Goal: Task Accomplishment & Management: Manage account settings

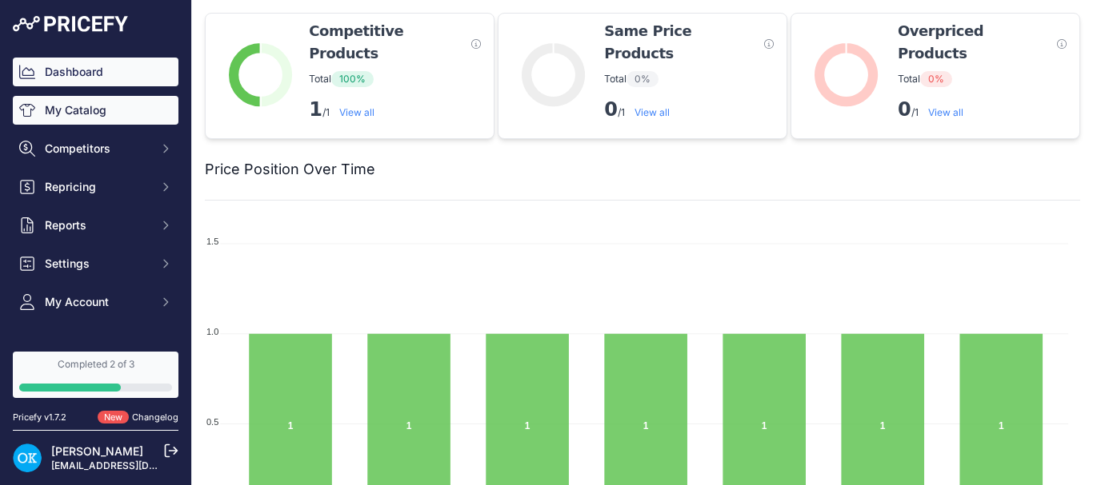
click at [93, 103] on link "My Catalog" at bounding box center [96, 110] width 166 height 29
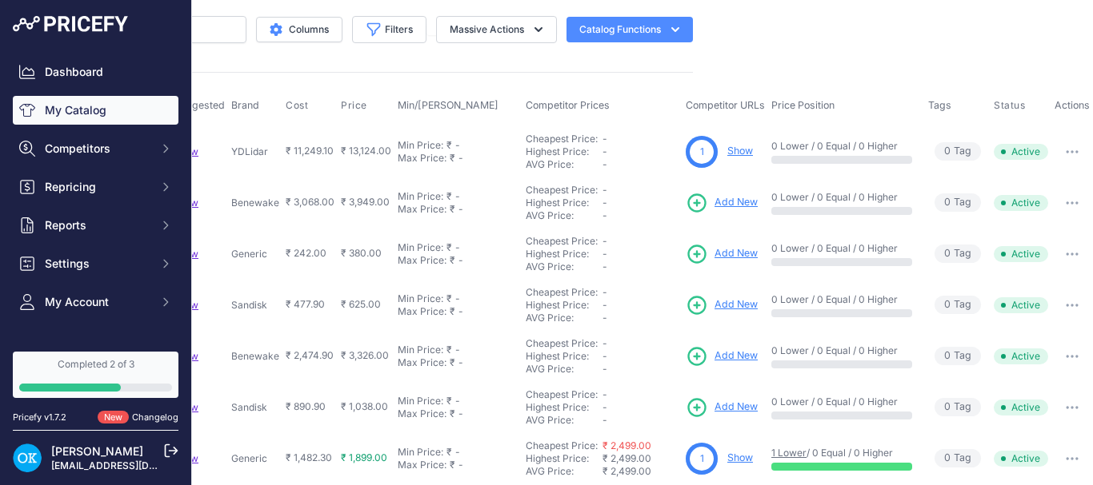
scroll to position [78, 398]
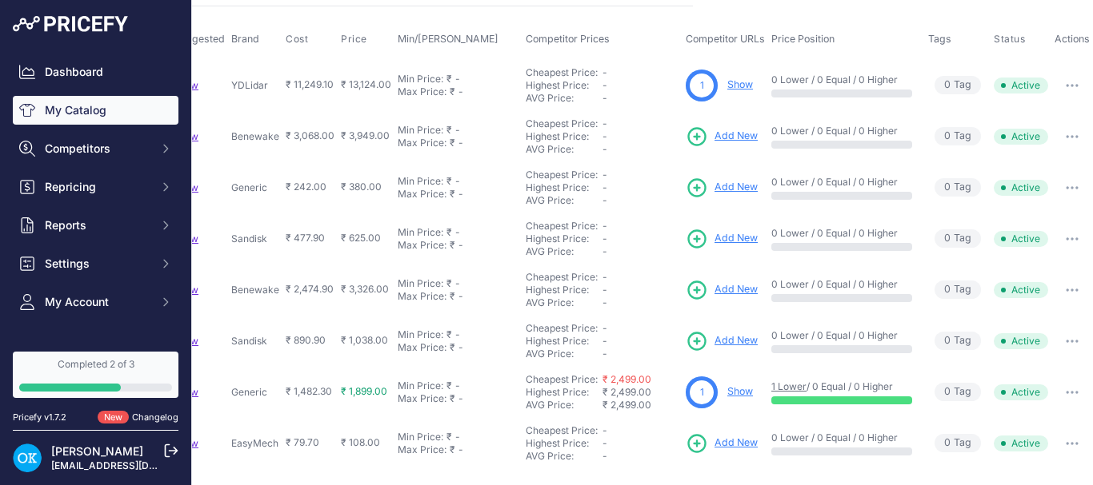
click at [727, 386] on link "Show" at bounding box center [740, 392] width 26 height 12
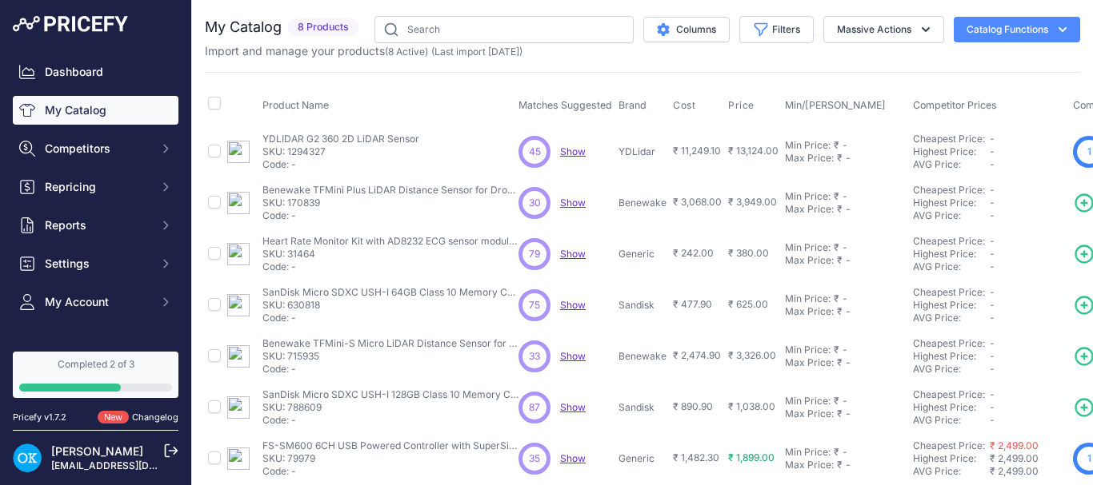
click at [564, 153] on span "Show" at bounding box center [573, 152] width 26 height 12
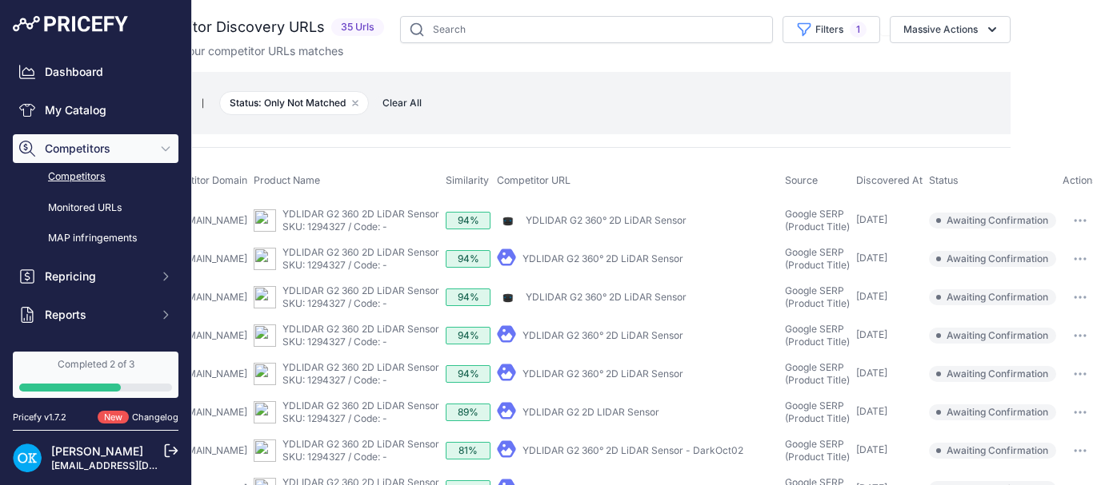
scroll to position [0, 106]
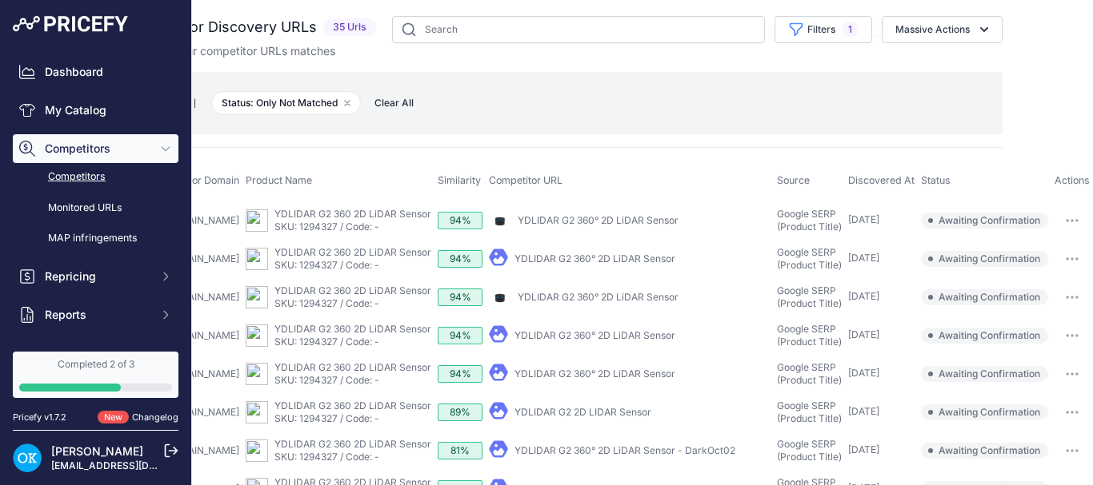
click at [1065, 221] on icon "button" at bounding box center [1071, 220] width 13 height 3
click at [1024, 131] on main "Close You are not connected to the internet." at bounding box center [642, 242] width 901 height 485
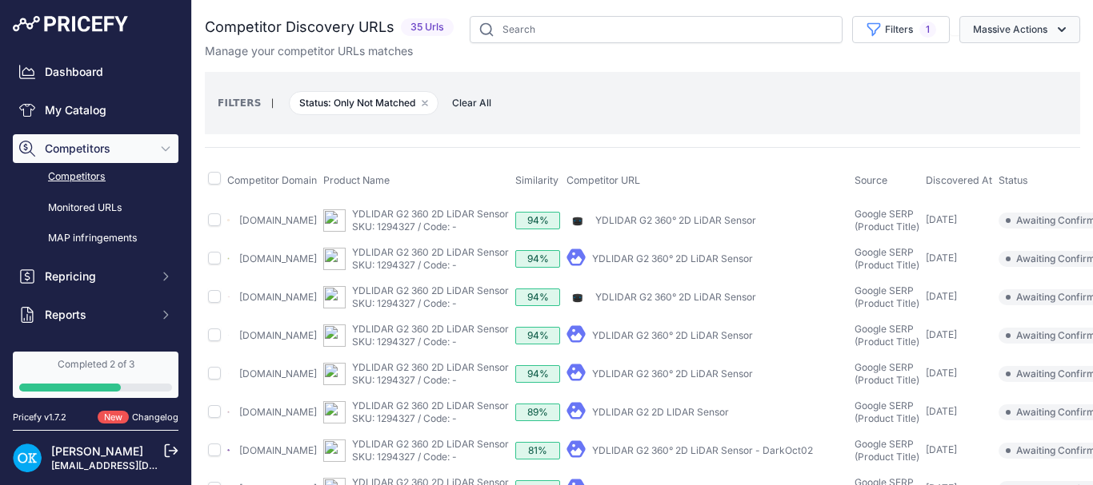
click at [995, 31] on button "Massive Actions" at bounding box center [1019, 29] width 121 height 27
click at [997, 58] on button "Confirm Match" at bounding box center [1016, 67] width 128 height 29
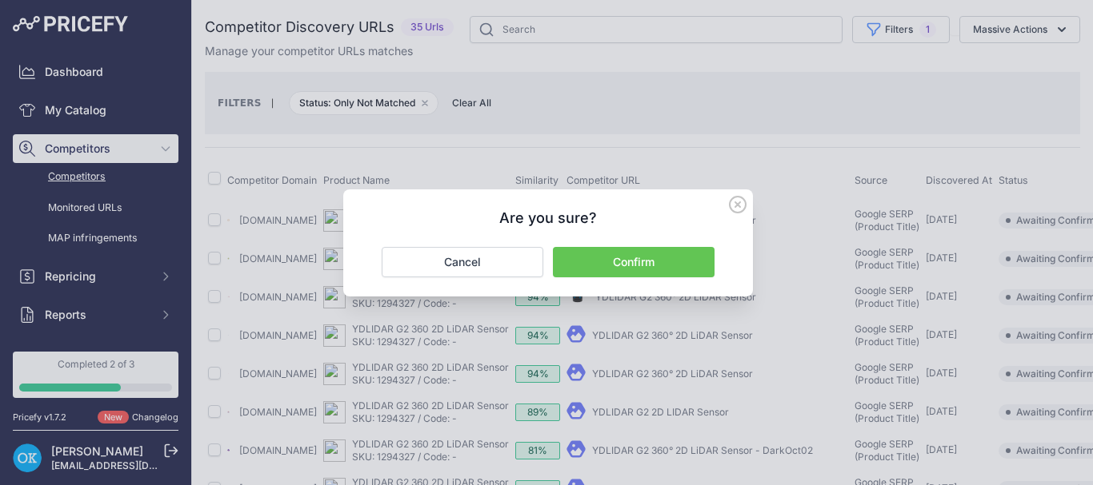
click at [738, 202] on icon at bounding box center [738, 205] width 18 height 18
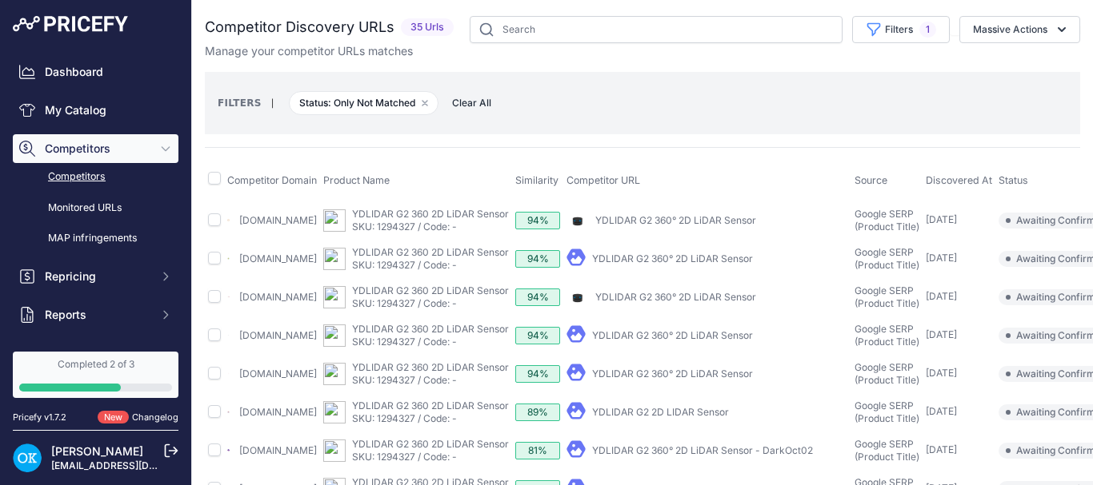
scroll to position [0, 106]
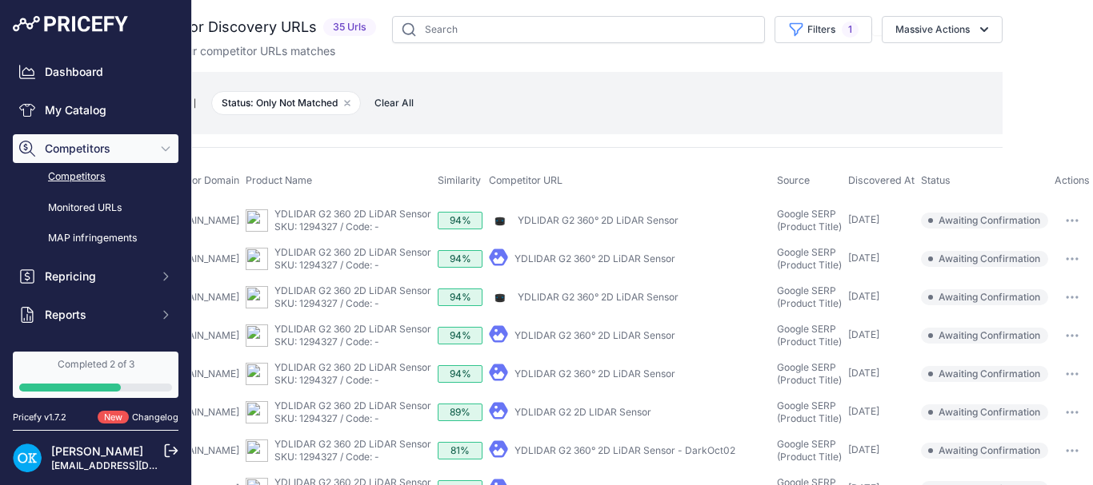
click at [1056, 224] on button "button" at bounding box center [1072, 221] width 32 height 22
click at [1019, 254] on button "Confirm match" at bounding box center [1023, 255] width 131 height 26
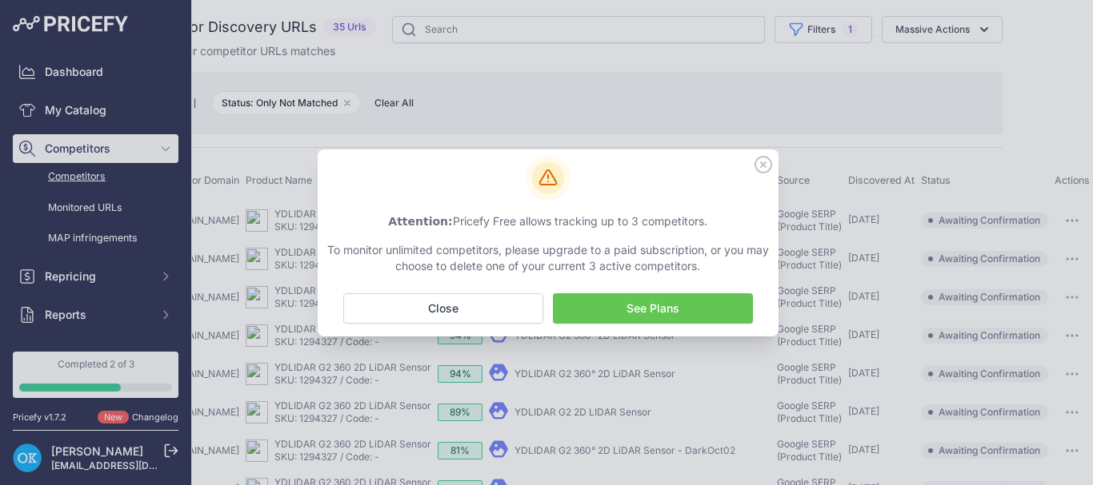
click at [766, 166] on icon at bounding box center [763, 165] width 18 height 18
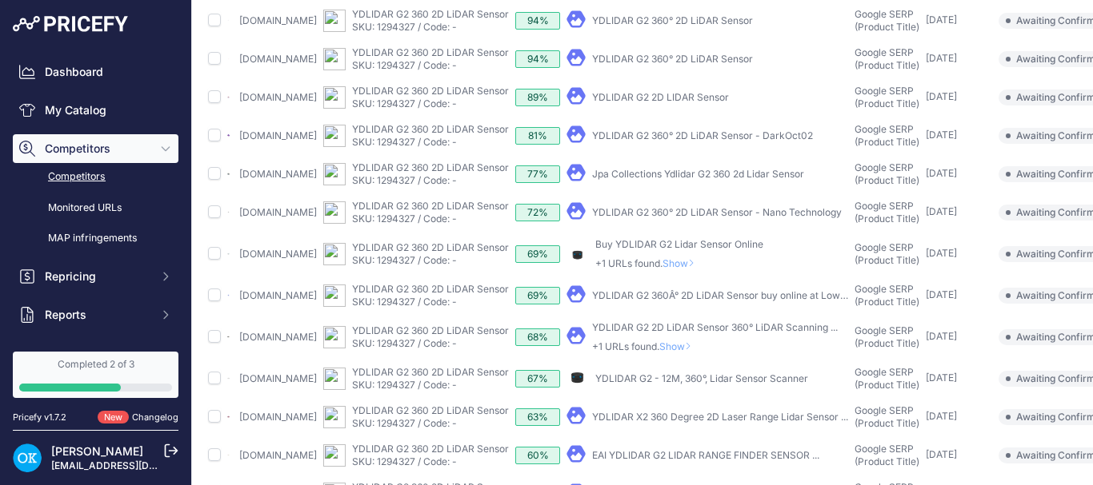
scroll to position [0, 0]
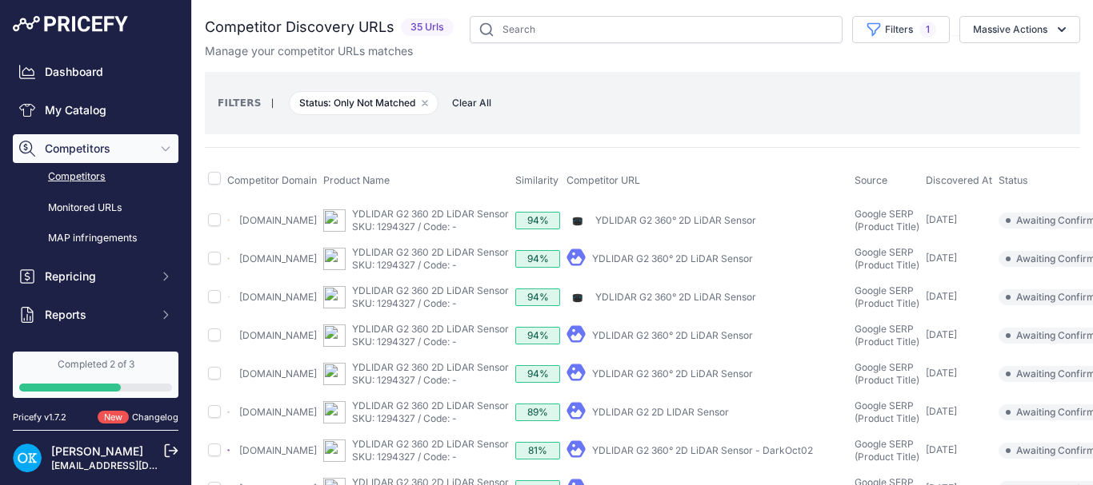
click at [88, 170] on link "Competitors" at bounding box center [96, 177] width 166 height 28
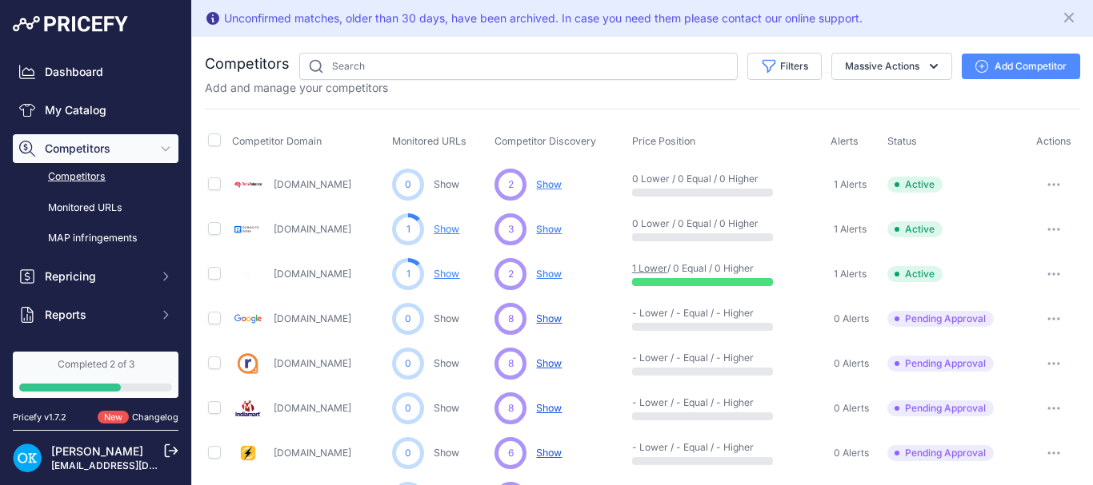
click at [1057, 184] on icon "button" at bounding box center [1058, 185] width 2 height 2
click at [74, 282] on span "Repricing" at bounding box center [97, 277] width 105 height 16
click at [113, 339] on link "Repricing Preview" at bounding box center [96, 336] width 166 height 28
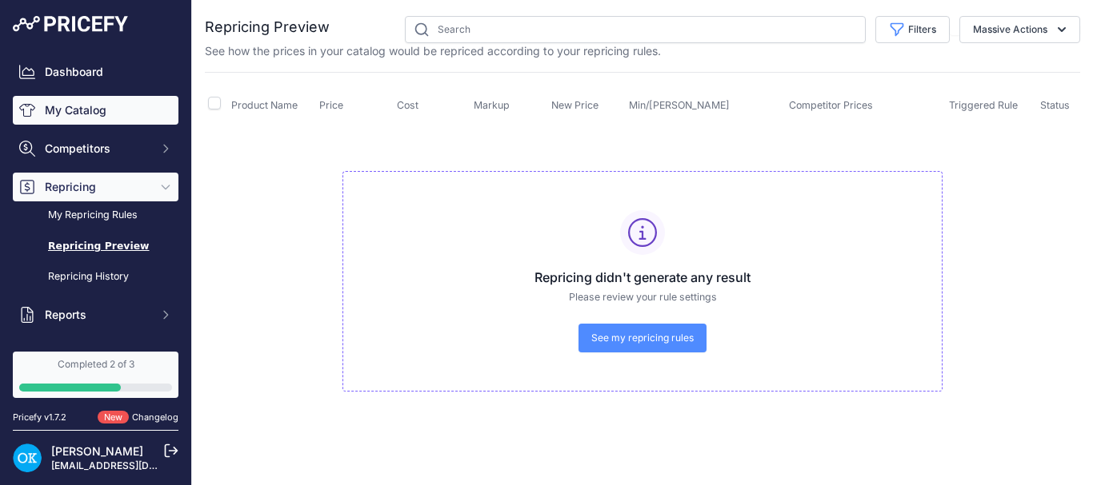
click at [100, 114] on link "My Catalog" at bounding box center [96, 110] width 166 height 29
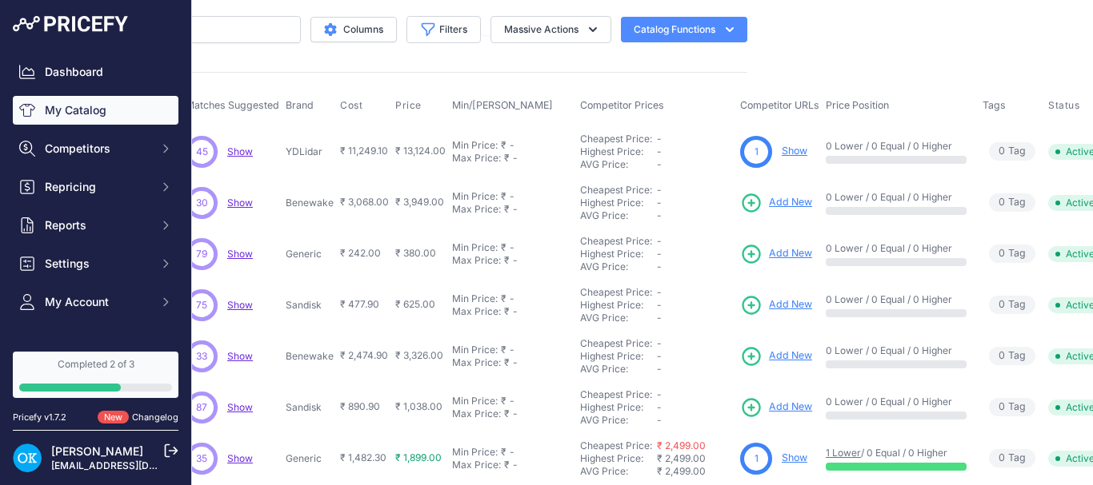
scroll to position [0, 398]
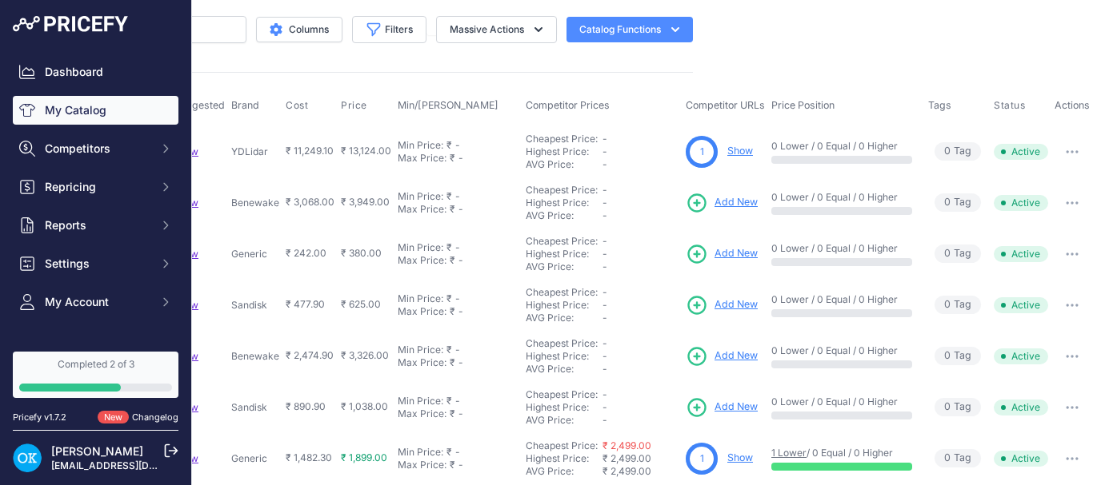
click at [1075, 151] on button "button" at bounding box center [1072, 152] width 32 height 22
click at [1076, 153] on icon "button" at bounding box center [1077, 152] width 2 height 2
click at [714, 205] on span "Add New" at bounding box center [735, 202] width 43 height 15
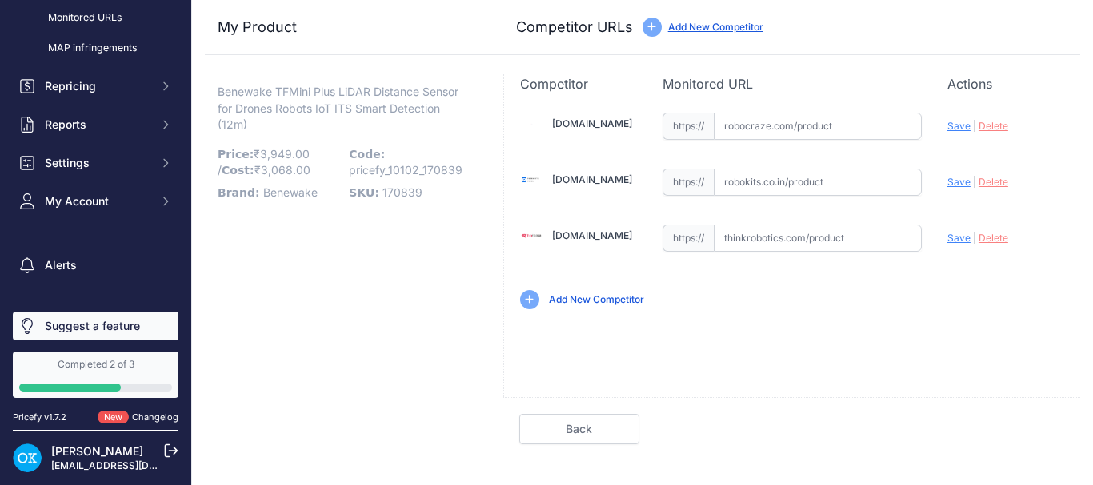
scroll to position [198, 0]
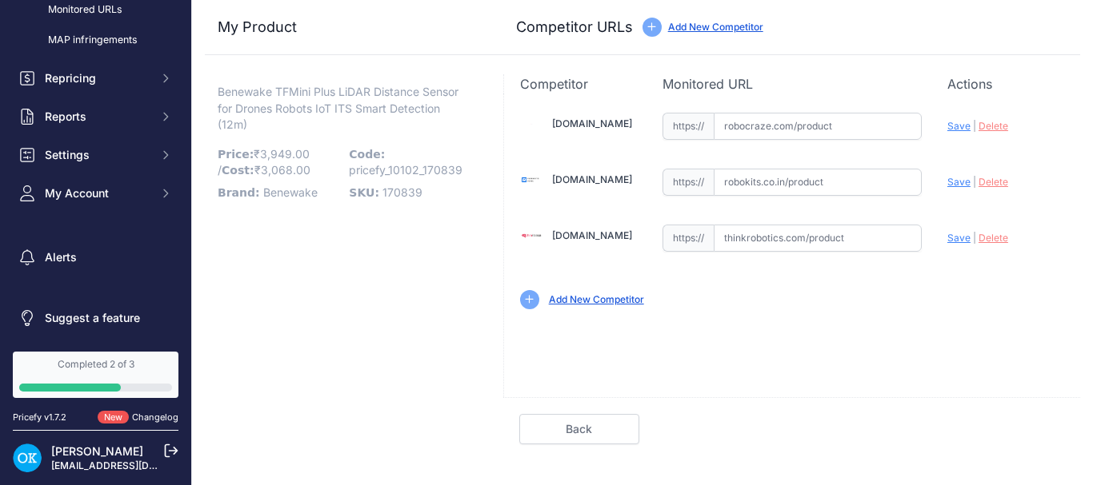
click at [79, 372] on link "Completed 2 of 3" at bounding box center [96, 375] width 166 height 46
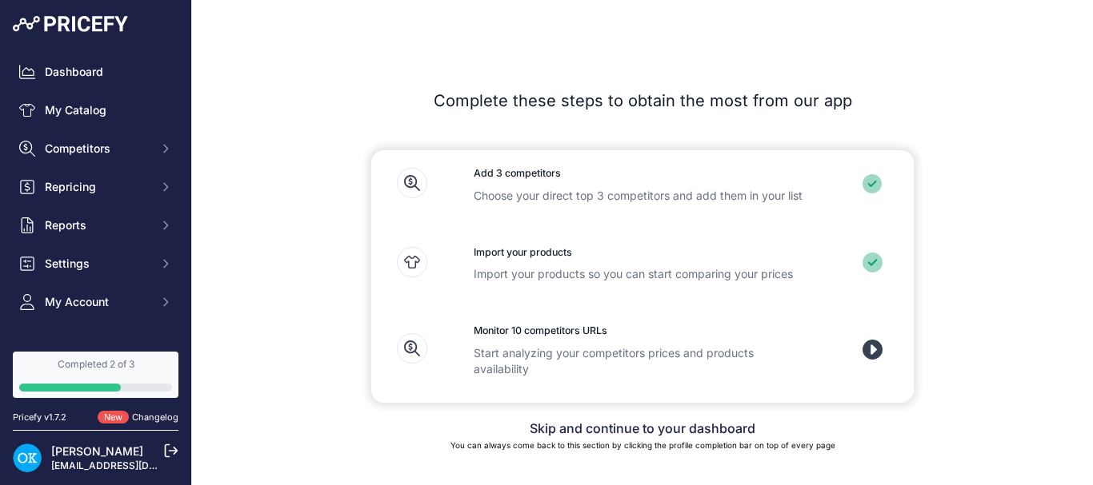
click at [885, 345] on div at bounding box center [875, 355] width 77 height 63
click at [875, 349] on icon at bounding box center [872, 350] width 20 height 20
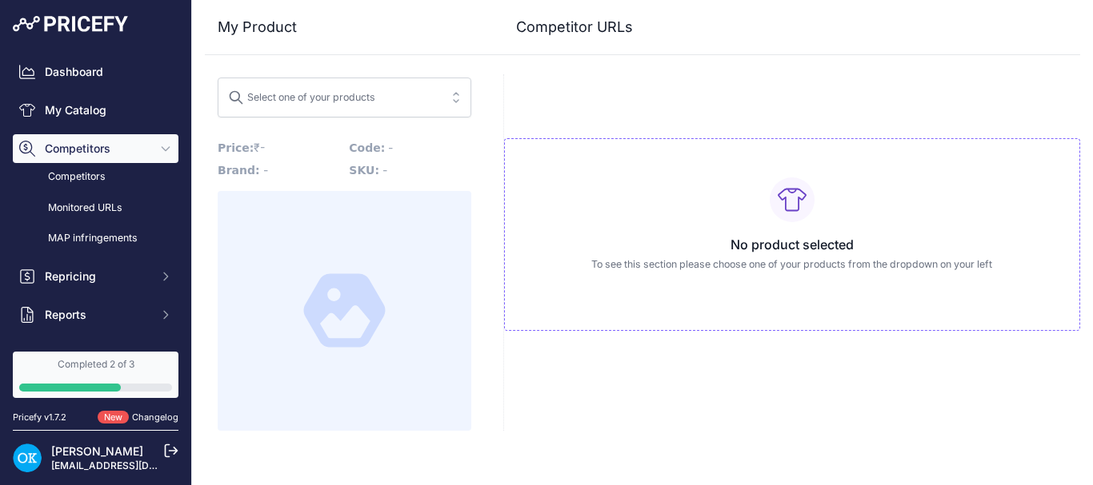
click at [436, 88] on span "Select one of your products" at bounding box center [333, 98] width 210 height 26
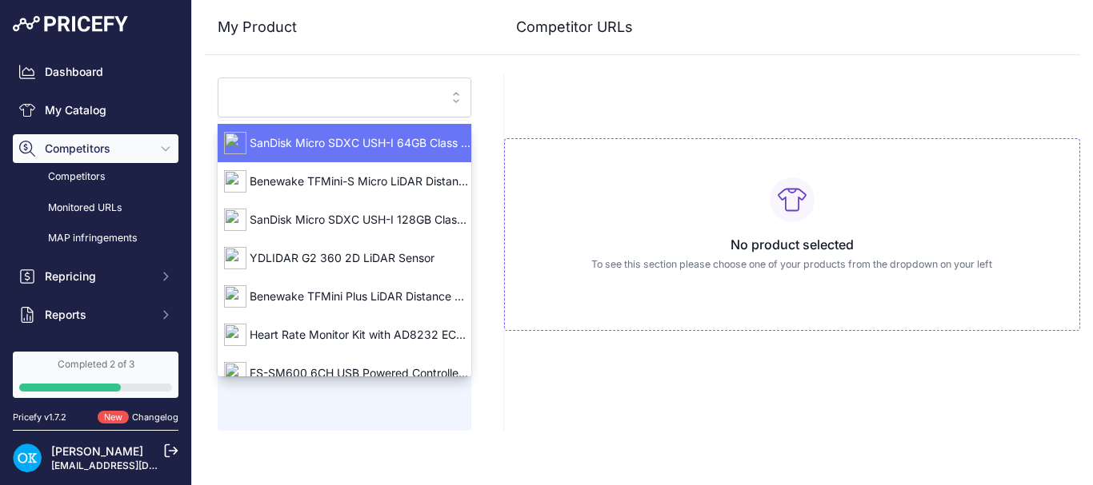
click at [392, 142] on span "SanDisk Micro SDXC USH-I 64GB Class 10 Memory Card" at bounding box center [345, 143] width 254 height 16
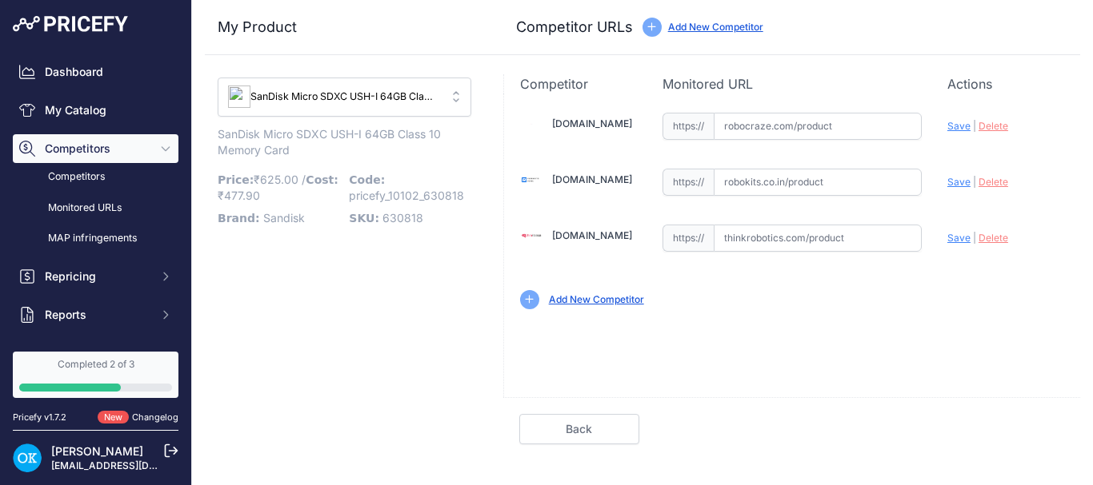
click at [951, 130] on span "Save" at bounding box center [958, 126] width 23 height 12
click at [802, 88] on p "Monitored URL" at bounding box center [791, 83] width 259 height 19
click at [438, 104] on button "SanDisk Micro SDXC USH-I 64GB Class 10 Memory Card" at bounding box center [345, 97] width 254 height 39
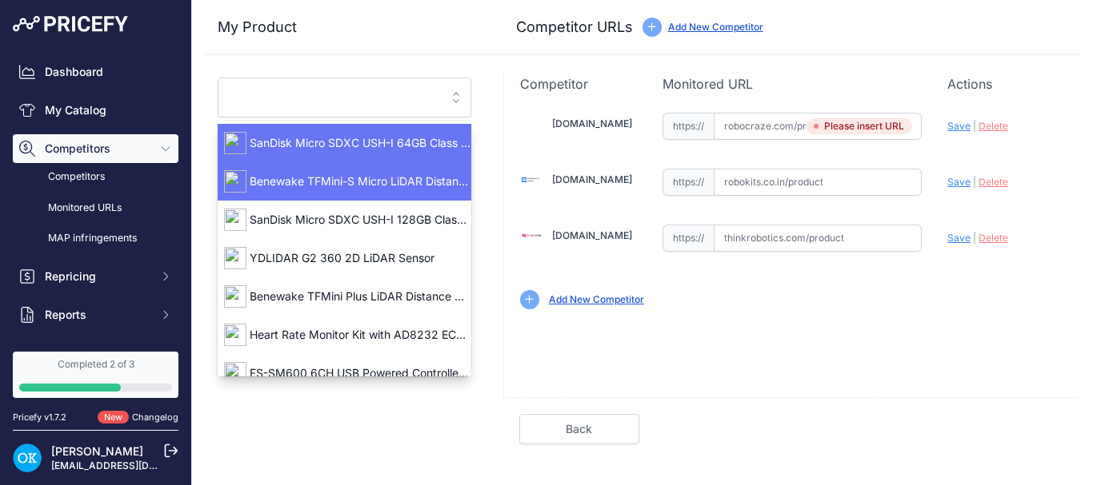
click at [346, 165] on li "Benewake TFMini-S Micro LiDAR Distance Sensor for Drones UAV UAS Robots (12m) U…" at bounding box center [345, 181] width 254 height 38
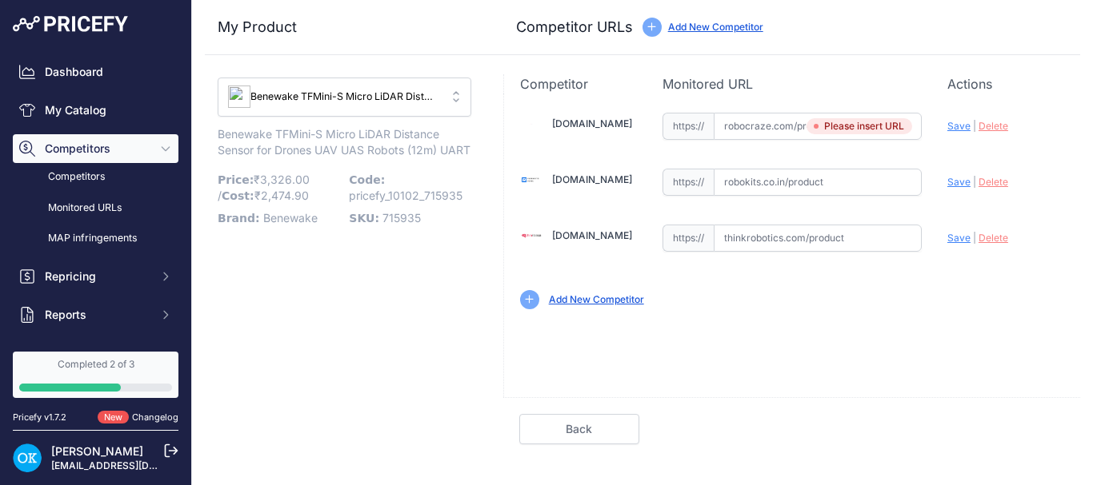
click at [818, 190] on input "text" at bounding box center [817, 182] width 208 height 27
click at [953, 182] on span "Save" at bounding box center [958, 182] width 23 height 12
click at [881, 234] on input "text" at bounding box center [817, 238] width 208 height 27
click at [74, 369] on div "Completed 2 of 3" at bounding box center [95, 364] width 153 height 13
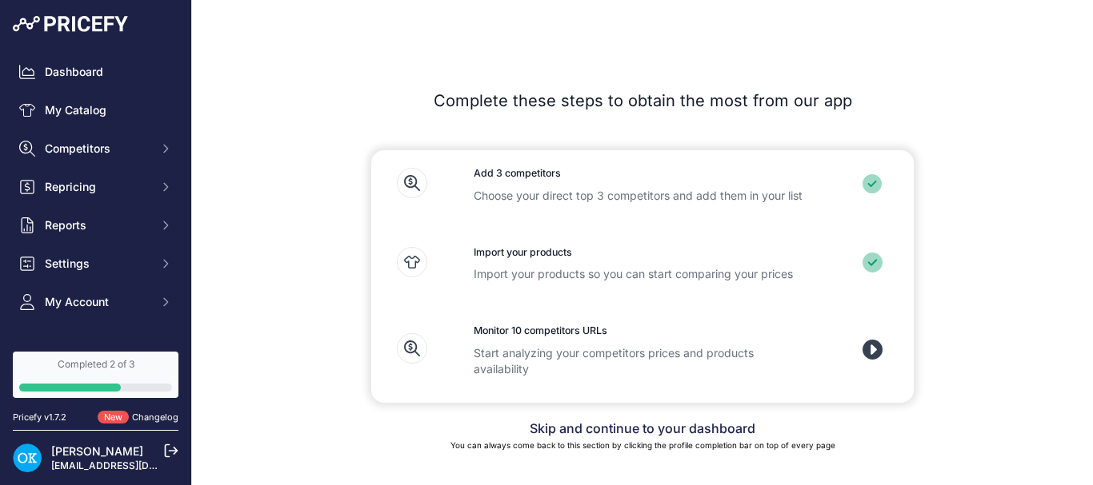
click at [877, 345] on icon at bounding box center [872, 350] width 20 height 20
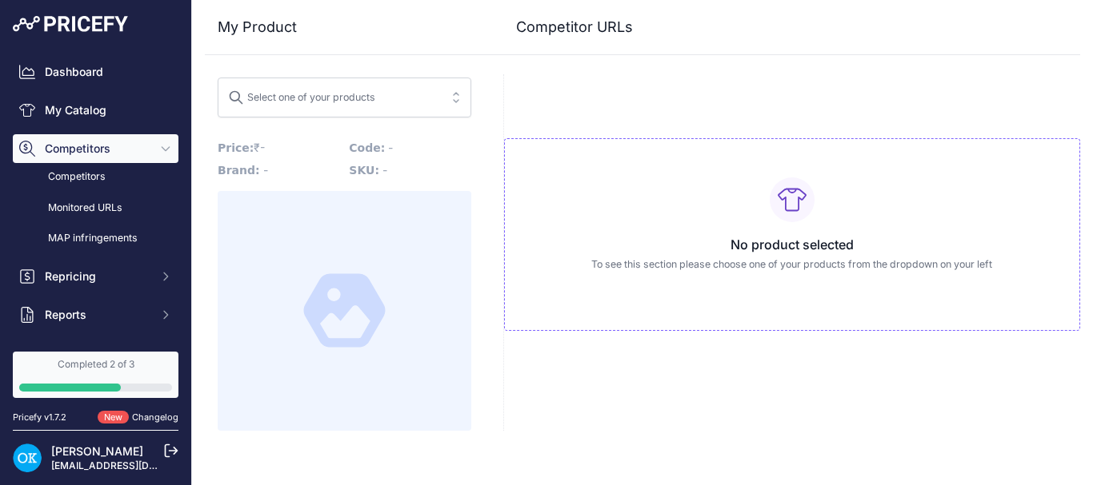
click at [449, 88] on button "Select one of your products" at bounding box center [345, 98] width 254 height 40
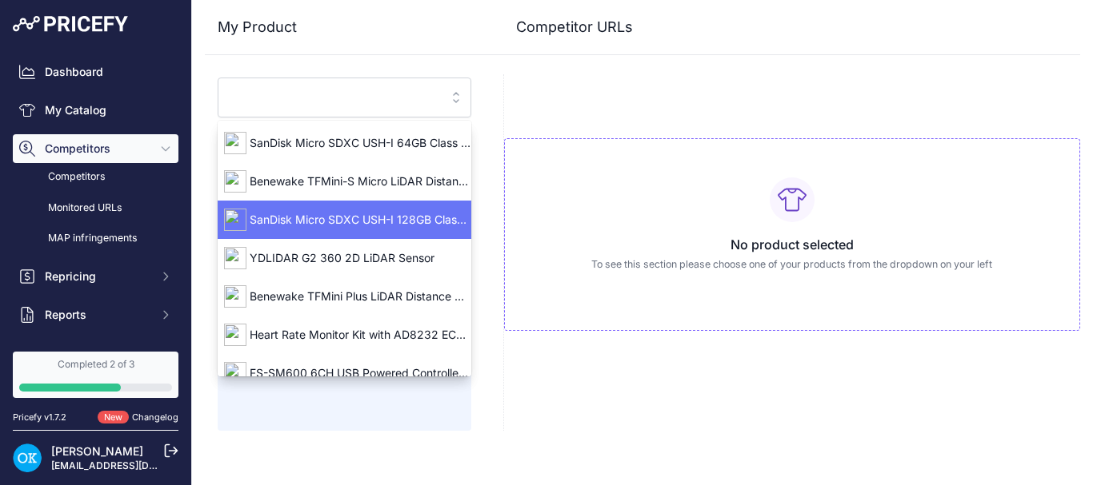
click at [317, 223] on span "SanDisk Micro SDXC USH-I 128GB Class 10 Memory Card" at bounding box center [345, 220] width 254 height 16
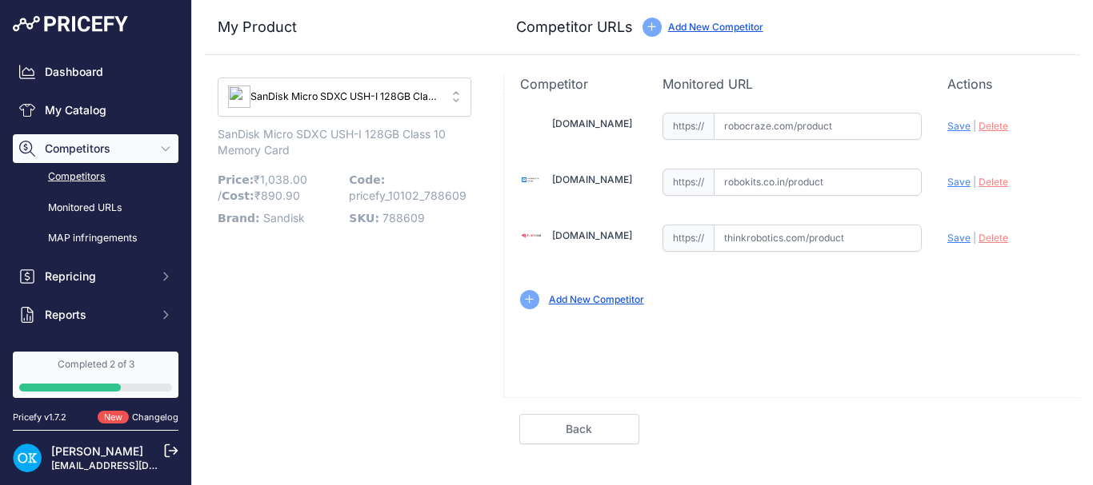
click at [85, 182] on link "Competitors" at bounding box center [96, 177] width 166 height 28
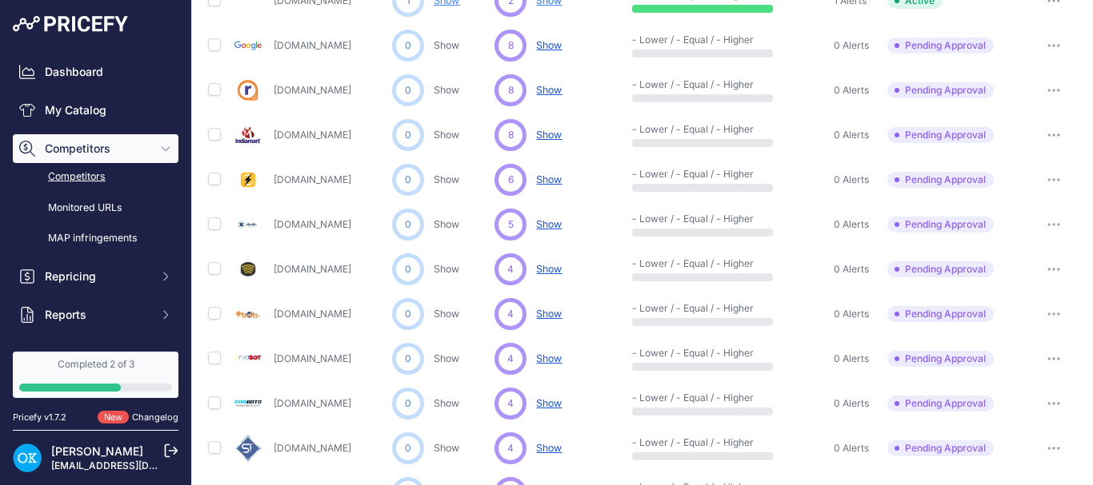
scroll to position [391, 0]
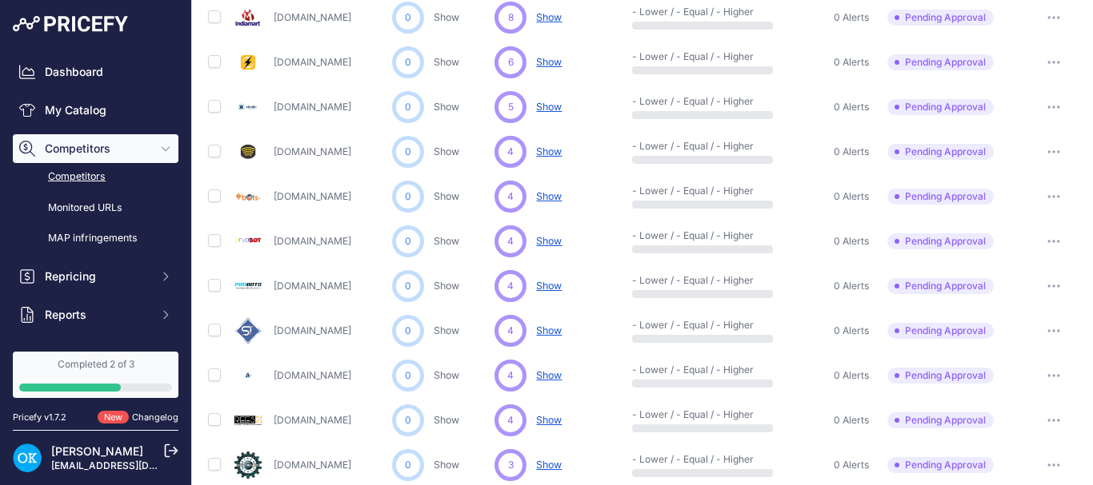
click at [96, 452] on link "[PERSON_NAME]" at bounding box center [97, 452] width 92 height 14
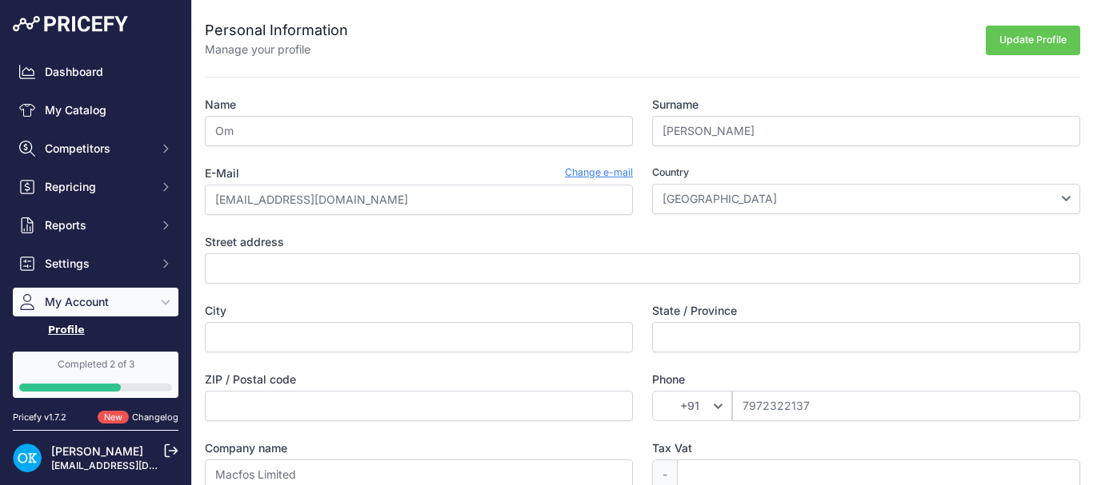
click at [93, 17] on img at bounding box center [70, 24] width 115 height 16
